Goal: Information Seeking & Learning: Learn about a topic

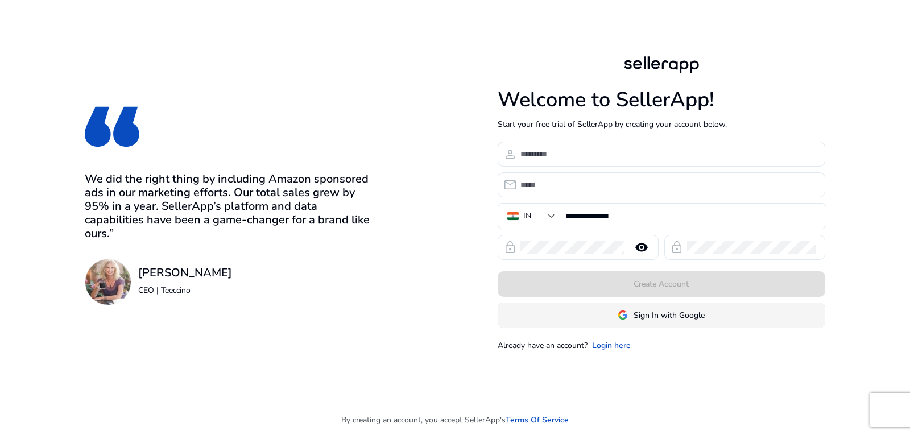
click at [640, 322] on span at bounding box center [661, 314] width 326 height 27
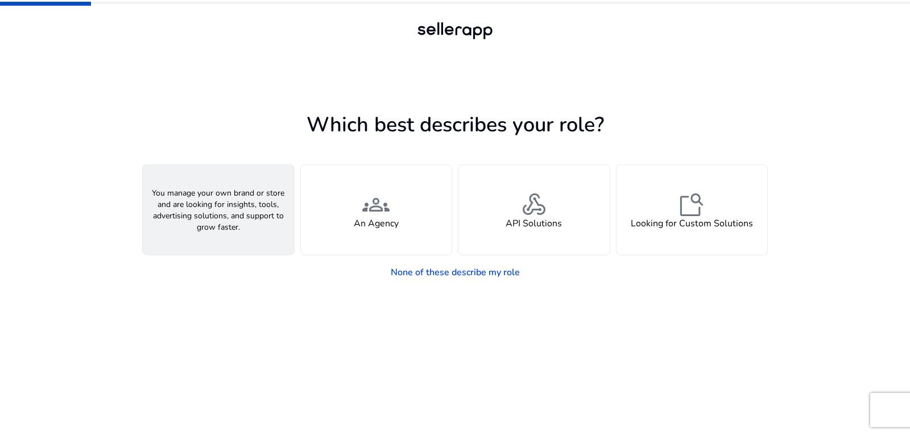
click at [205, 219] on h4 "A Seller" at bounding box center [218, 223] width 34 height 11
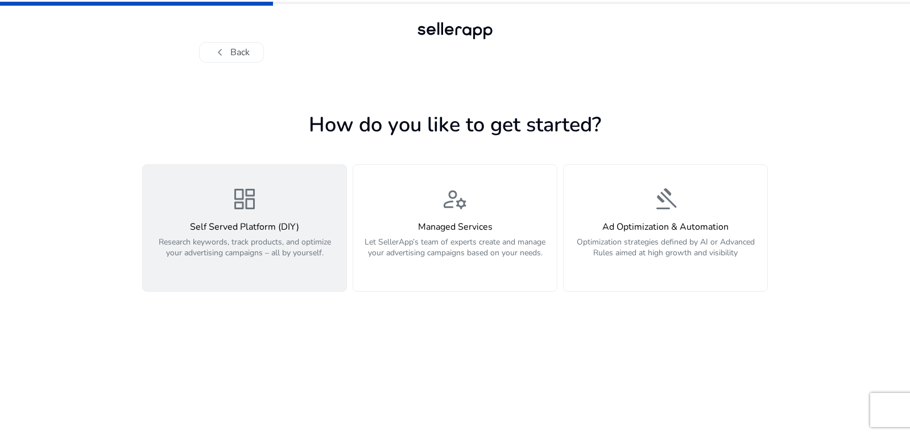
click at [262, 246] on p "Research keywords, track products, and optimize your advertising campaigns – al…" at bounding box center [245, 254] width 190 height 34
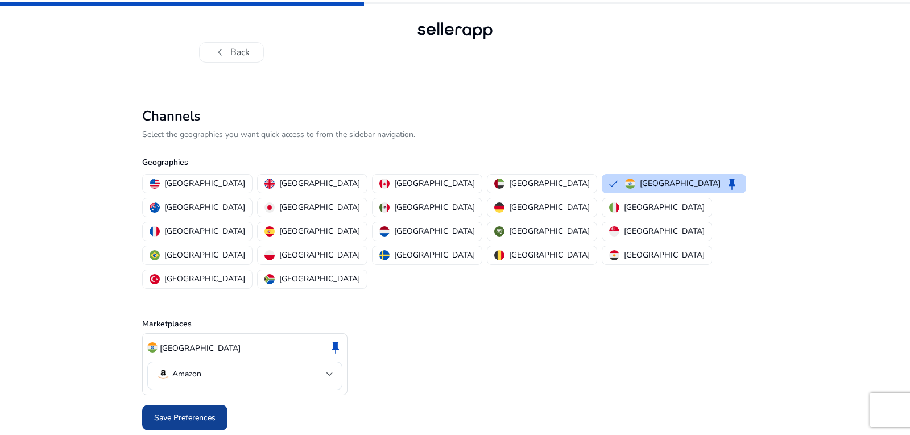
click at [181, 404] on span at bounding box center [184, 417] width 85 height 27
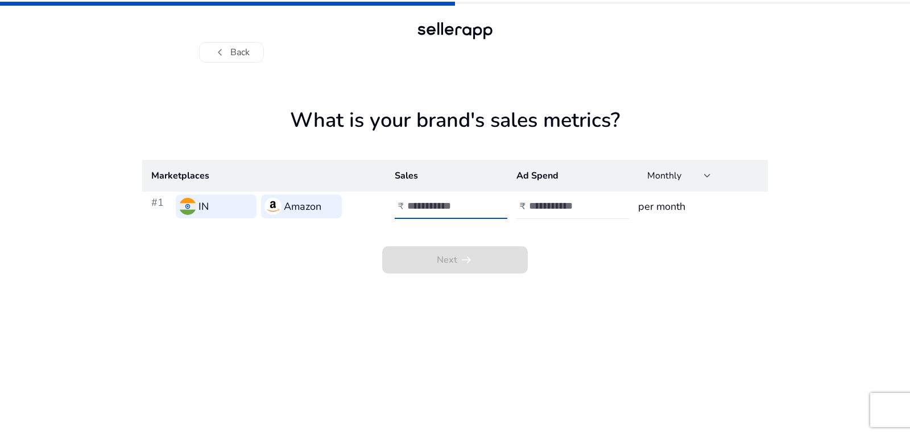
click at [454, 208] on input "number" at bounding box center [445, 206] width 77 height 13
type input "******"
click at [540, 207] on input "number" at bounding box center [567, 206] width 77 height 13
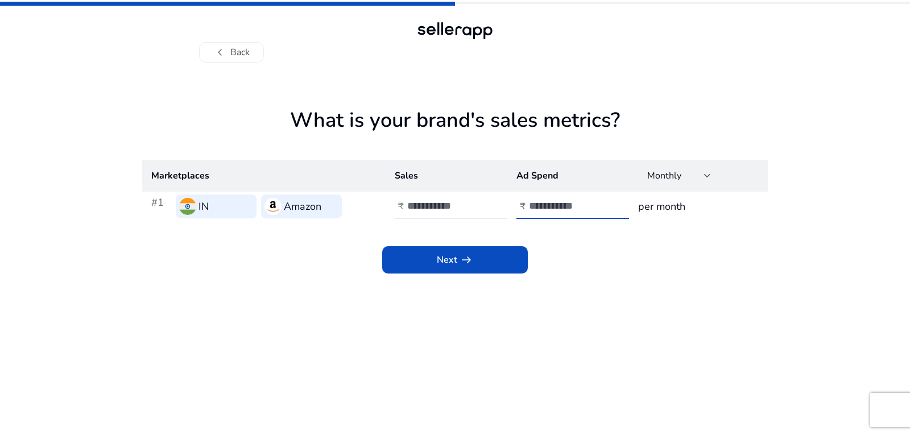
type input "*****"
click at [716, 226] on div "Next arrow_right_alt" at bounding box center [455, 247] width 626 height 52
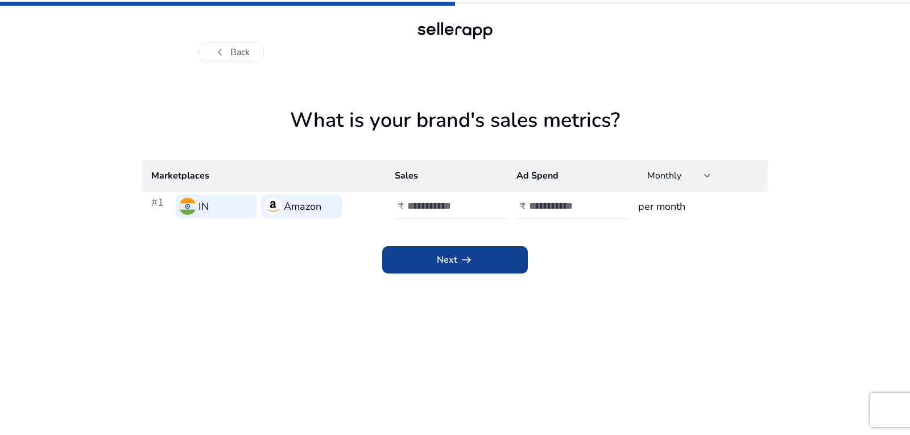
click at [492, 266] on span at bounding box center [455, 259] width 146 height 27
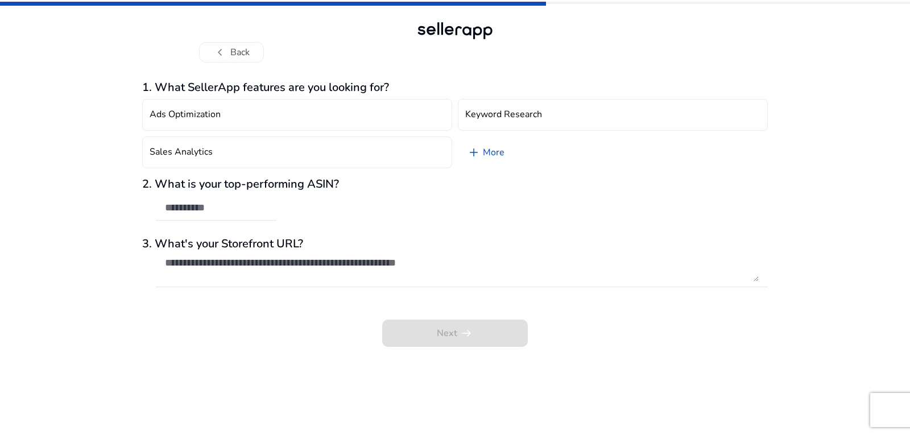
click at [70, 213] on div "chevron_left Back 1. What SellerApp features are you looking for? Ads Optimizat…" at bounding box center [455, 217] width 910 height 435
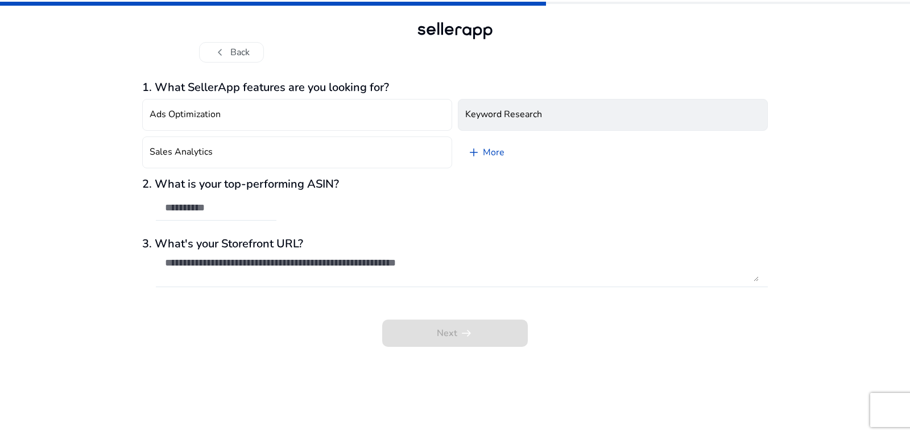
click at [564, 114] on button "Keyword Research" at bounding box center [613, 115] width 310 height 32
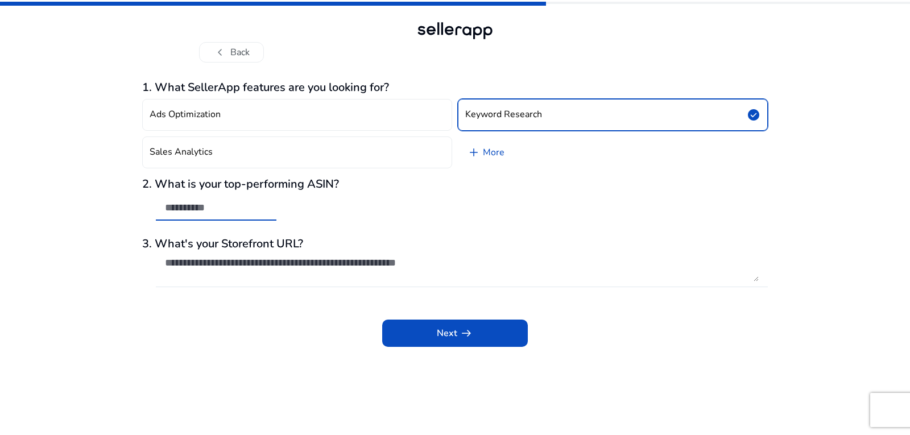
click at [195, 212] on input "text" at bounding box center [216, 207] width 102 height 13
paste input "**********"
type input "**********"
click at [266, 259] on textarea at bounding box center [462, 269] width 594 height 25
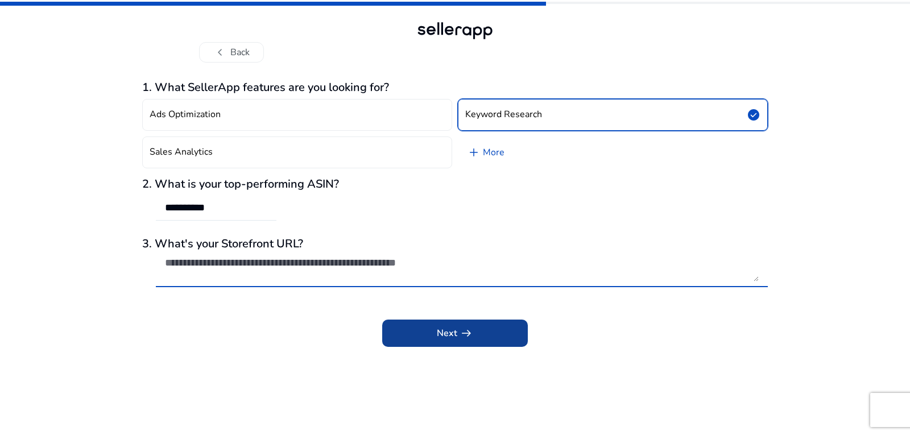
click at [425, 333] on span at bounding box center [455, 333] width 146 height 27
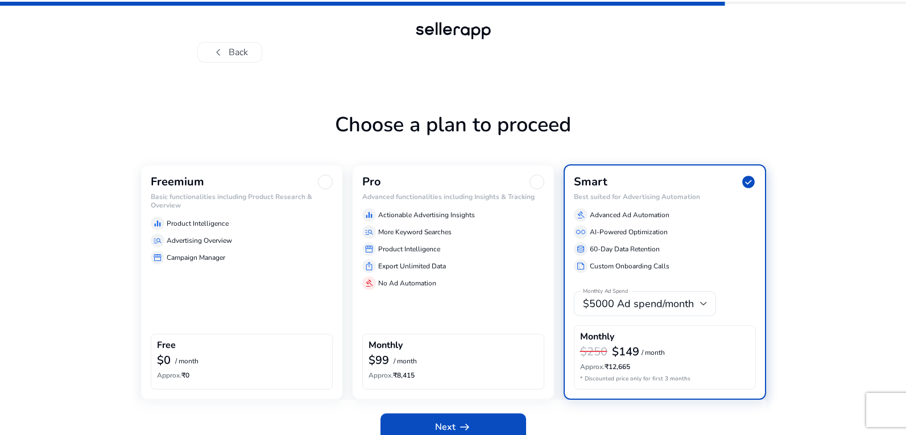
click at [253, 281] on div "Freemium Basic functionalities including Product Research & Overview equalizer …" at bounding box center [241, 281] width 202 height 235
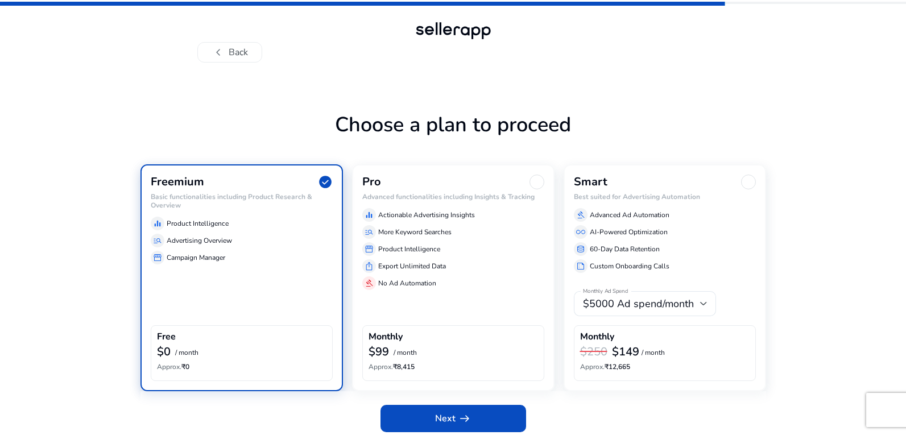
scroll to position [6, 0]
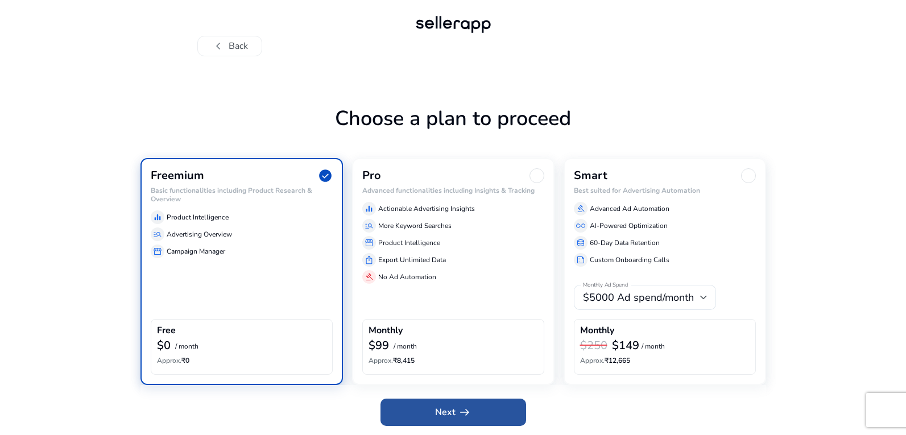
click at [453, 407] on span "Next arrow_right_alt" at bounding box center [453, 413] width 36 height 14
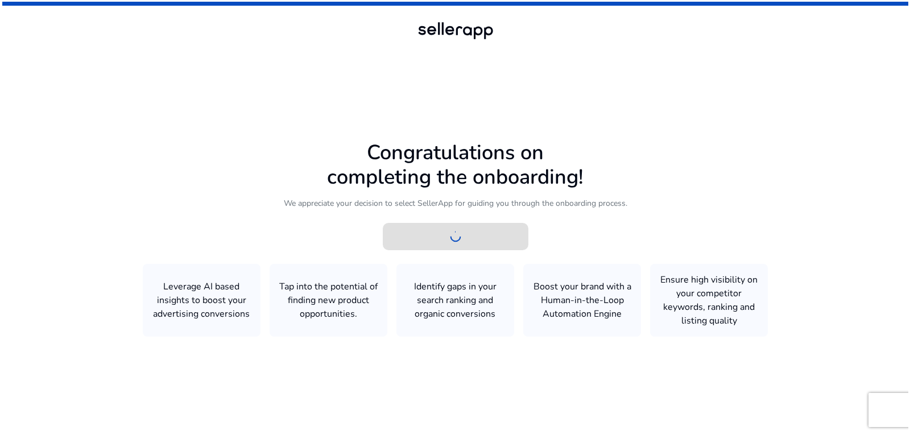
scroll to position [0, 0]
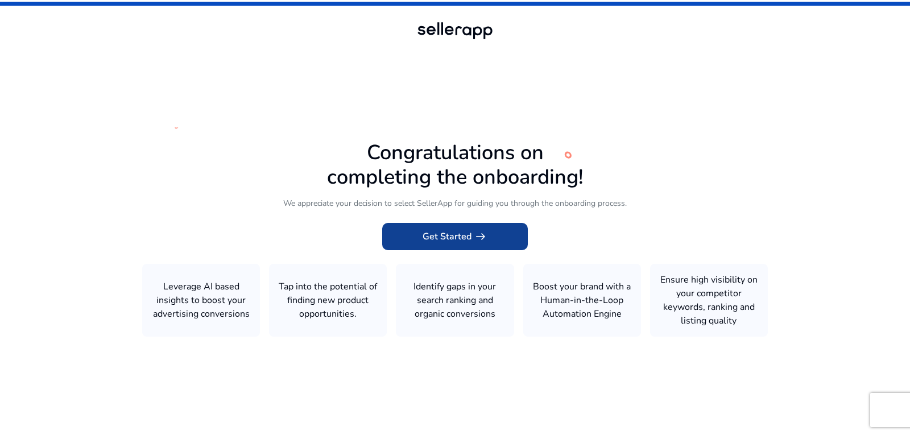
click at [459, 239] on span "Get Started arrow_right_alt" at bounding box center [455, 237] width 65 height 14
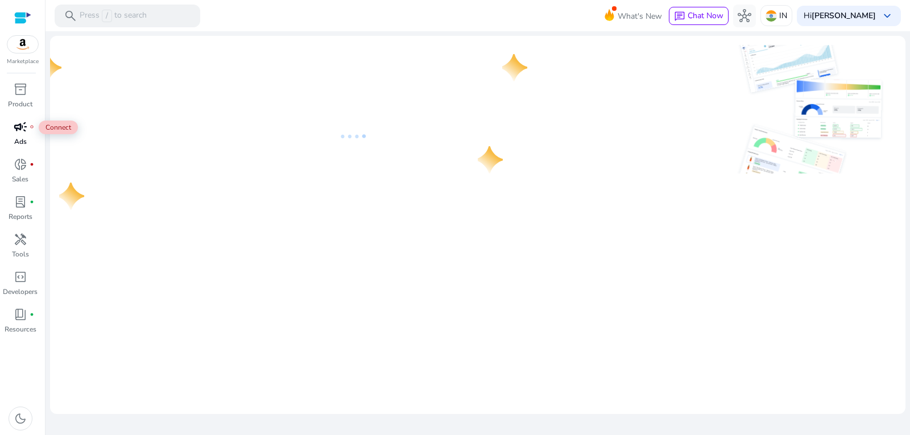
click at [20, 127] on span "campaign" at bounding box center [21, 127] width 14 height 14
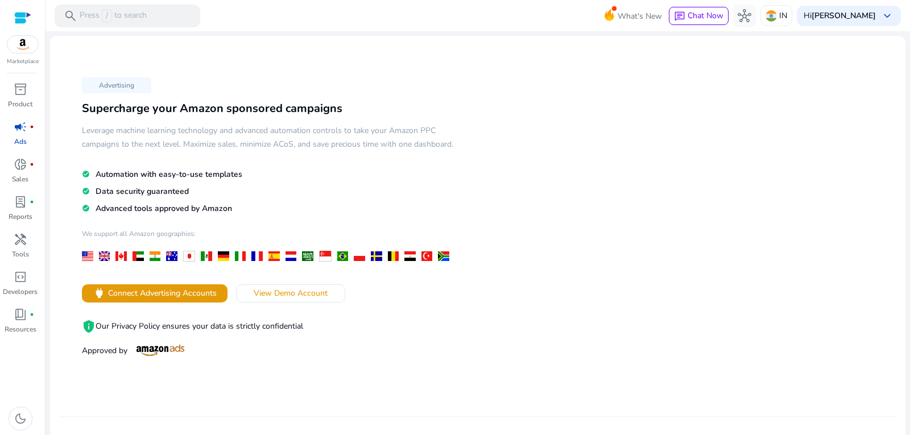
click at [19, 143] on p "Ads" at bounding box center [20, 141] width 13 height 10
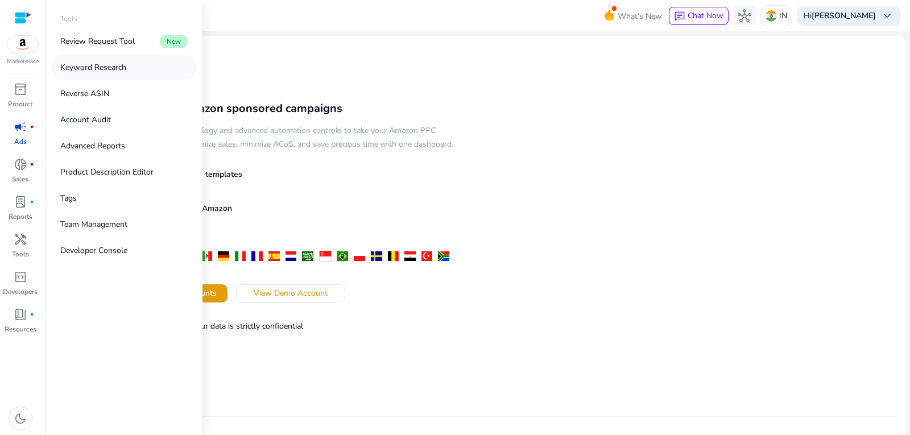
click at [113, 68] on p "Keyword Research" at bounding box center [93, 67] width 66 height 12
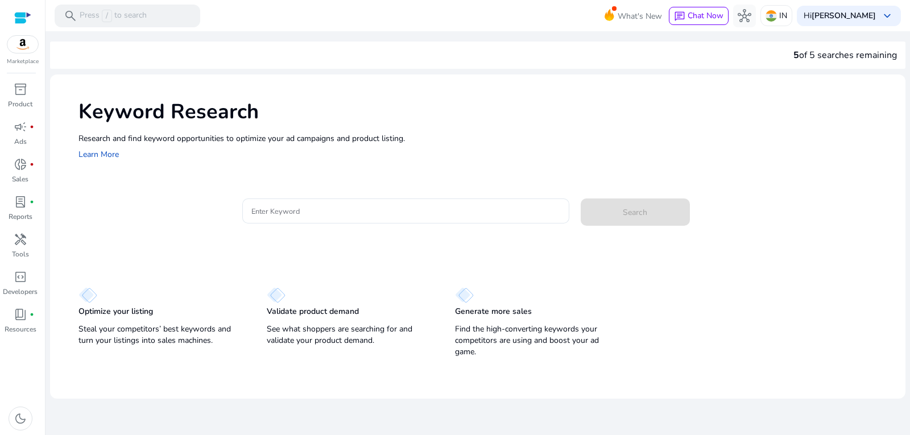
click at [366, 260] on div "Keyword Research Research and find keyword opportunities to optimize your [PERS…" at bounding box center [477, 218] width 855 height 287
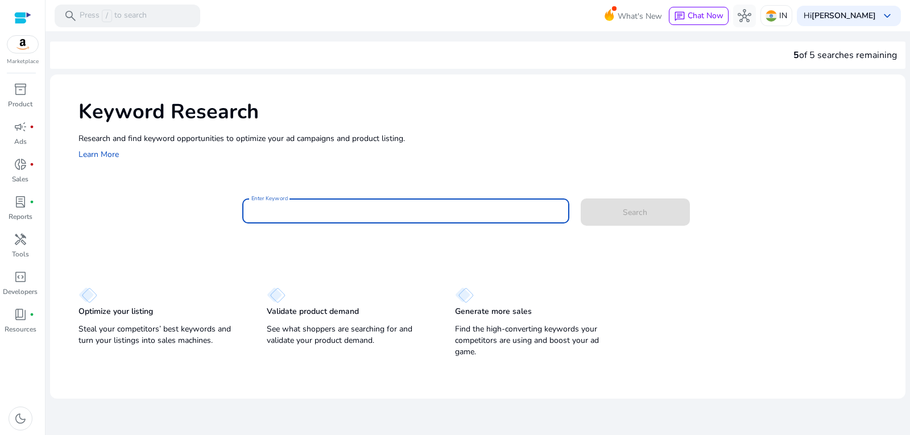
click at [336, 205] on input "Enter Keyword" at bounding box center [405, 211] width 309 height 13
paste input "**********"
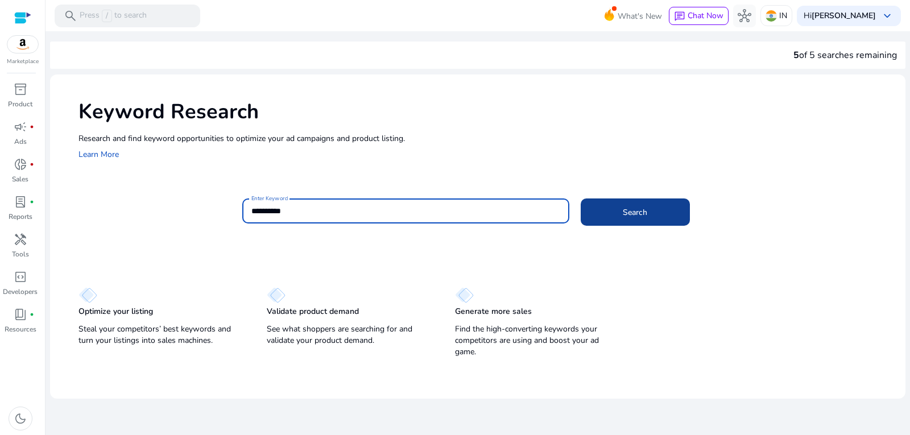
type input "**********"
click at [645, 223] on span at bounding box center [635, 211] width 109 height 27
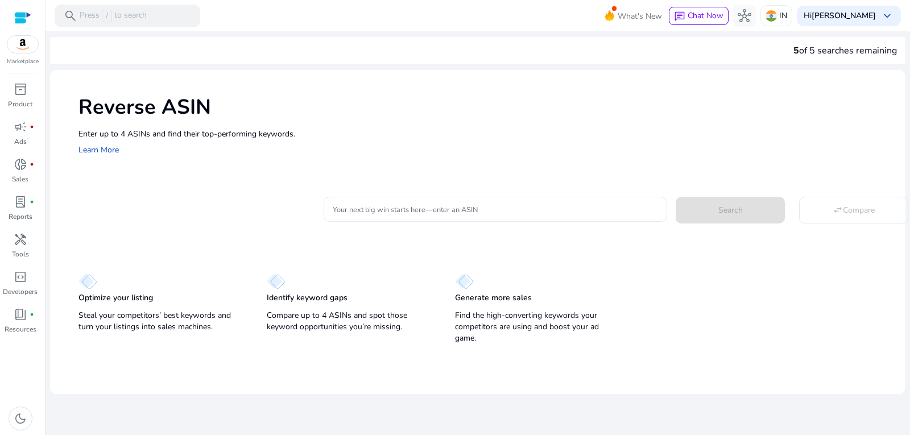
click at [432, 205] on input "Your next big win starts here—enter an ASIN" at bounding box center [495, 209] width 325 height 13
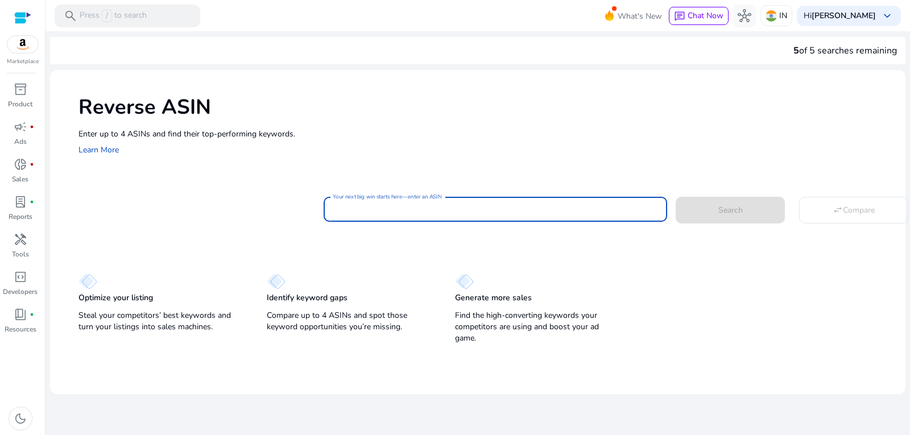
paste input "**********"
type input "**********"
click at [729, 210] on span "Search" at bounding box center [730, 210] width 24 height 12
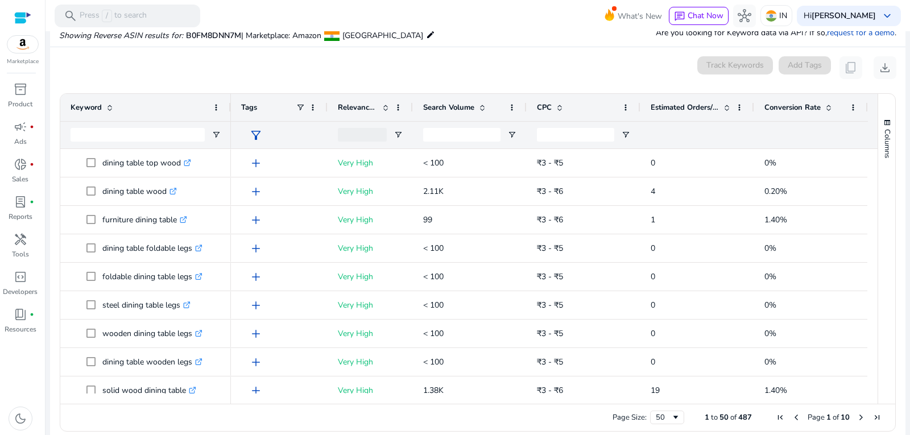
drag, startPoint x: 394, startPoint y: 398, endPoint x: 640, endPoint y: 404, distance: 246.3
click at [632, 406] on div "Drag here to set row groups Drag here to set column labels Keyword Tags 91" at bounding box center [478, 262] width 836 height 338
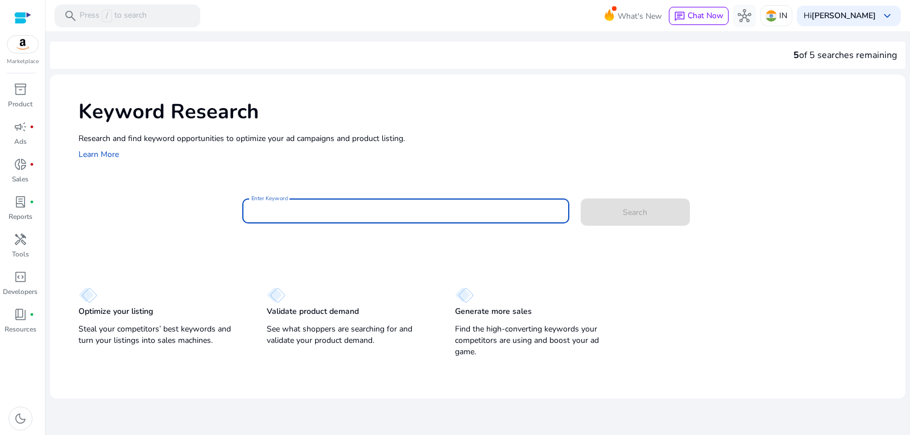
click at [308, 211] on input "Enter Keyword" at bounding box center [405, 211] width 309 height 13
paste input "**********"
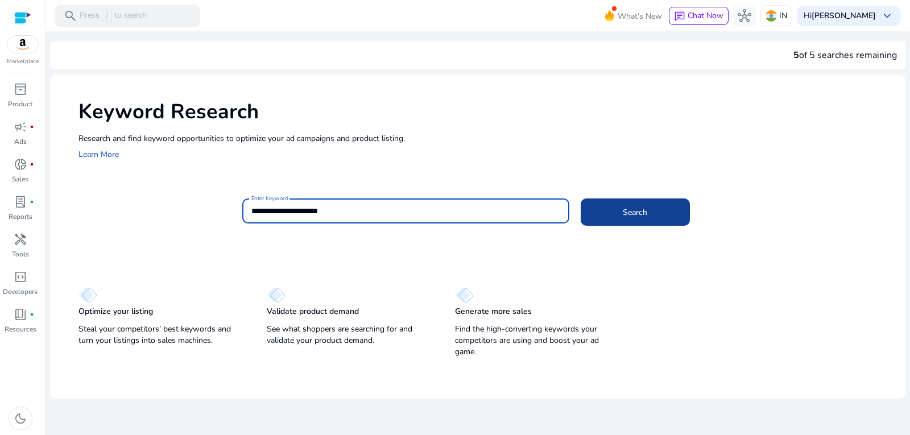
type input "**********"
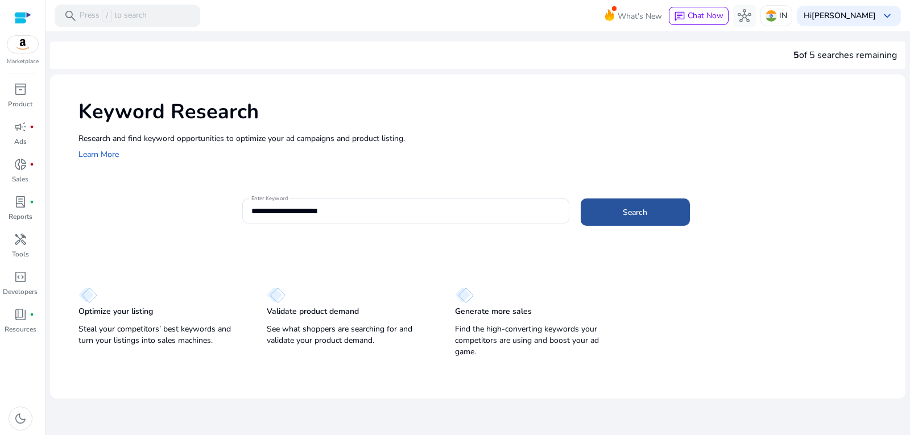
click at [664, 212] on span at bounding box center [635, 211] width 109 height 27
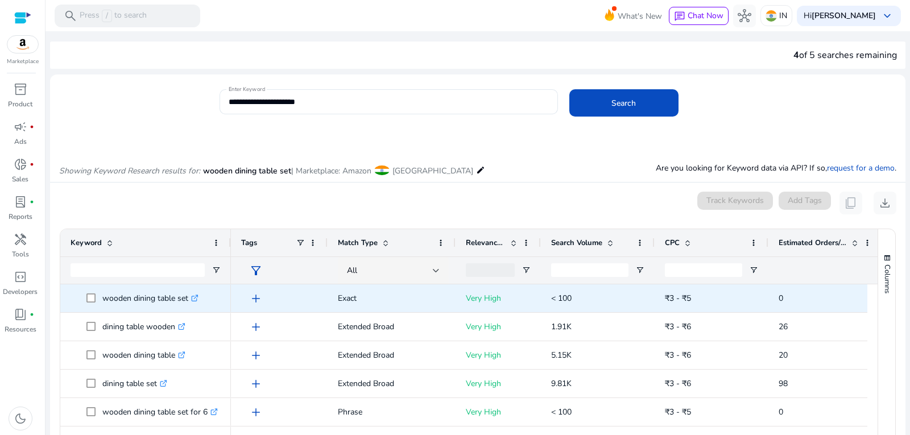
scroll to position [114, 0]
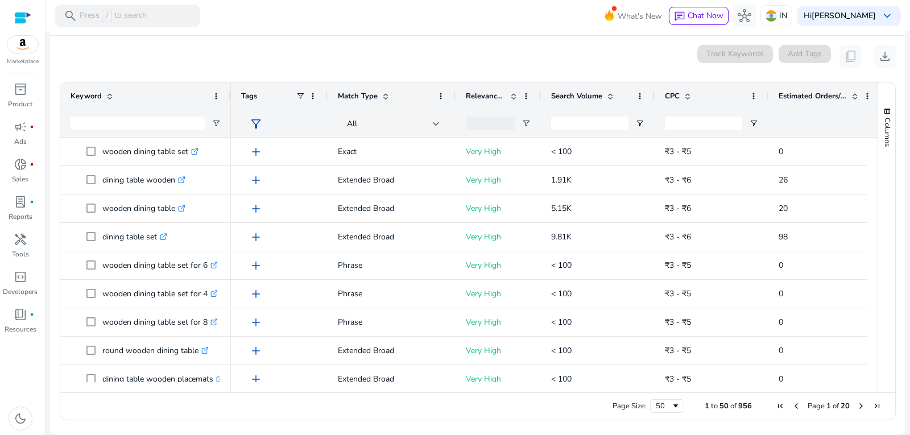
click at [609, 93] on span at bounding box center [610, 96] width 9 height 9
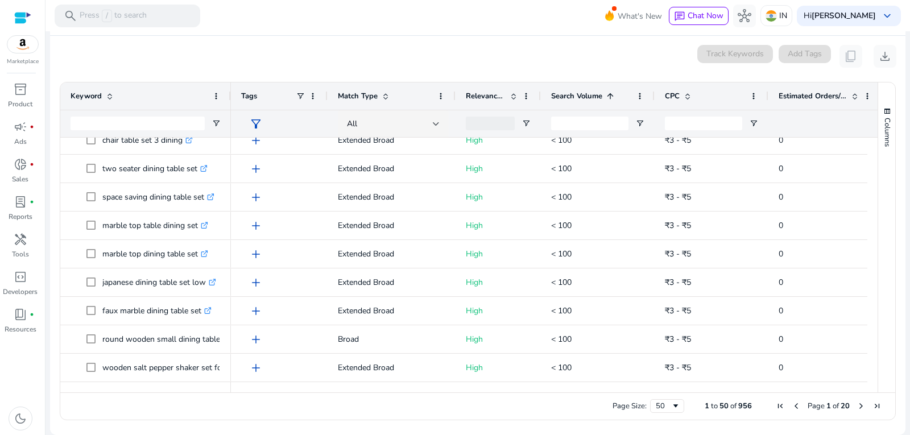
drag, startPoint x: 613, startPoint y: 93, endPoint x: 612, endPoint y: 102, distance: 8.6
click at [613, 94] on span at bounding box center [610, 96] width 9 height 9
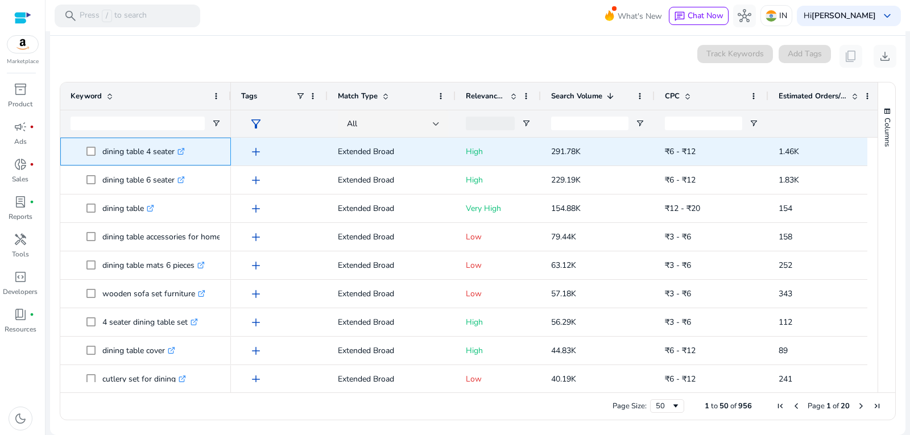
click at [182, 151] on icon ".st0{fill:#2c8af8}" at bounding box center [180, 151] width 7 height 7
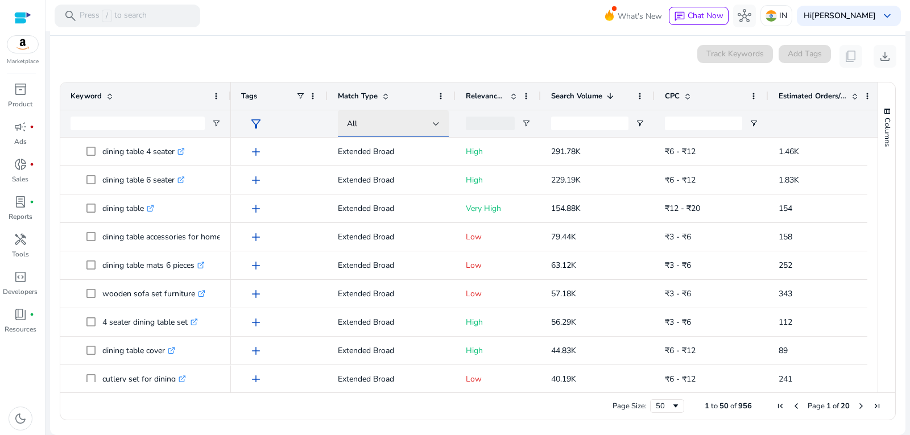
click at [386, 127] on div "All" at bounding box center [390, 124] width 86 height 13
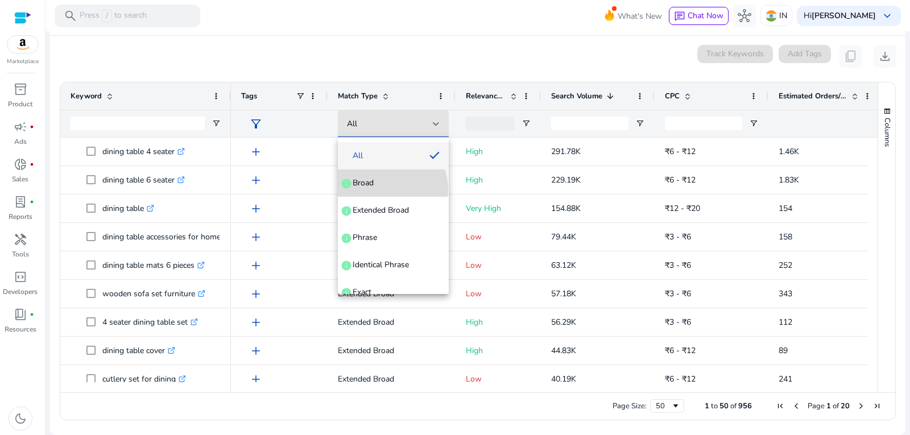
click at [390, 189] on mat-option "Broad info" at bounding box center [393, 182] width 111 height 27
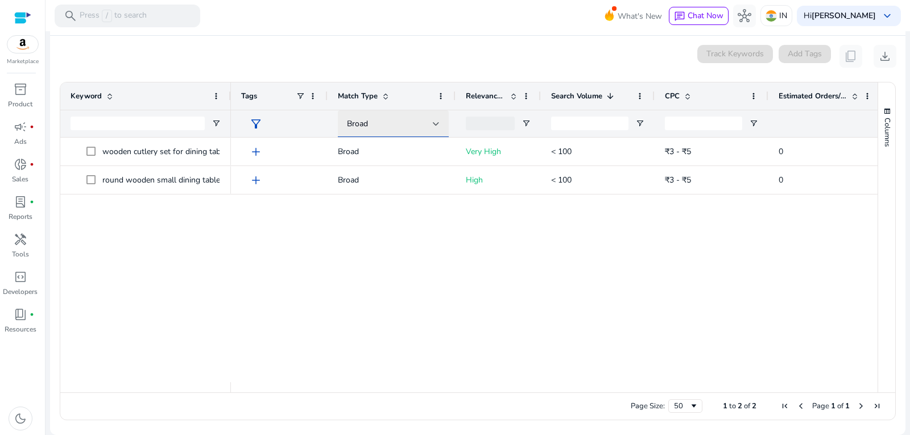
click at [397, 121] on div "Broad" at bounding box center [390, 124] width 86 height 13
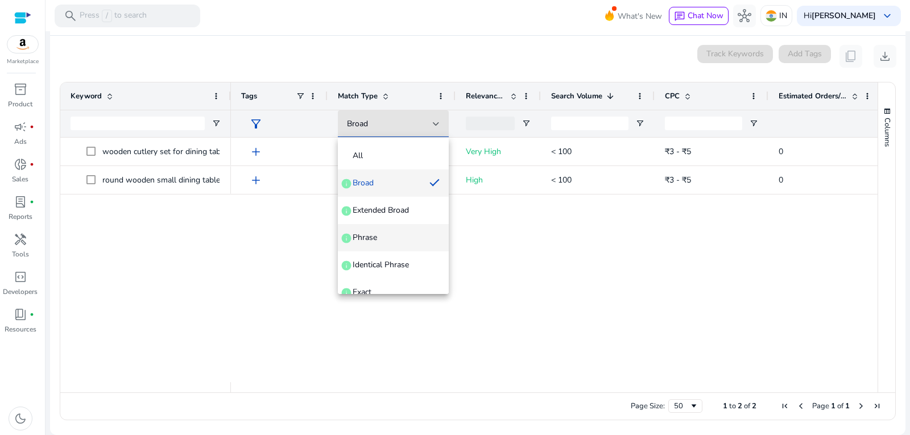
click at [392, 239] on span "Phrase info" at bounding box center [393, 237] width 93 height 11
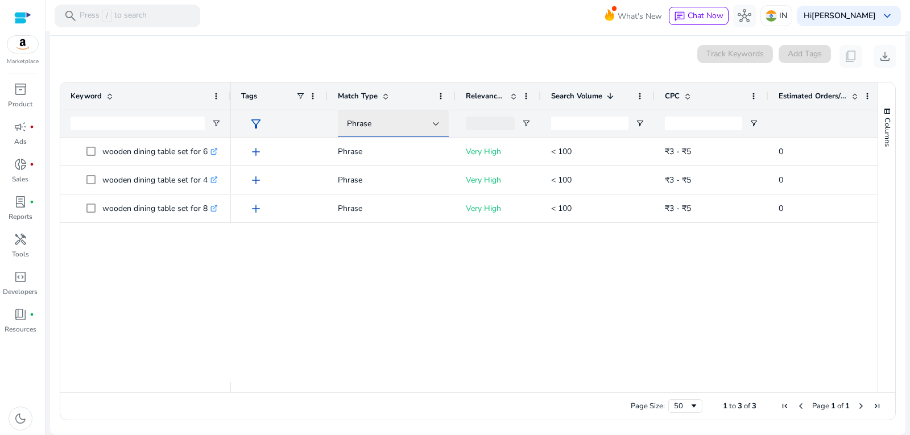
click at [387, 123] on div "Phrase" at bounding box center [390, 124] width 86 height 13
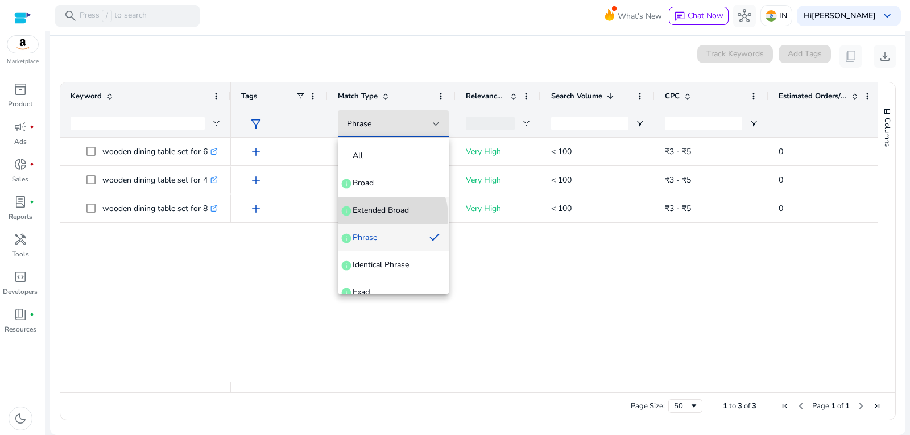
click at [391, 216] on span "Extended Broad" at bounding box center [381, 210] width 56 height 11
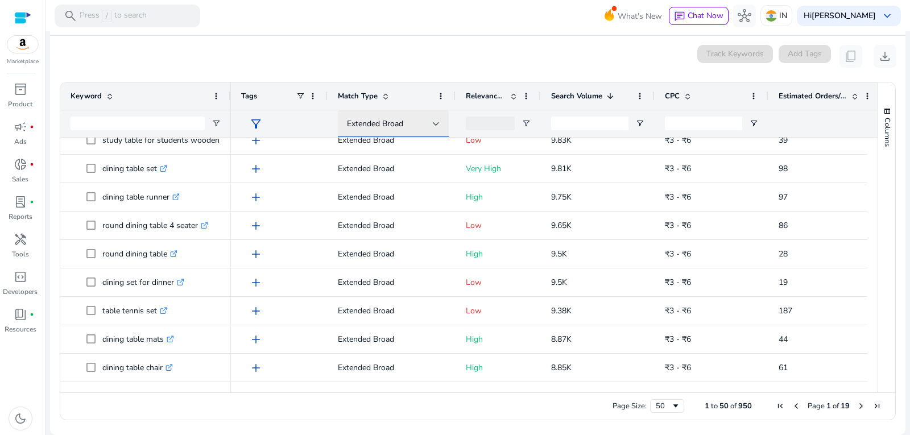
click at [380, 124] on span "Extended Broad" at bounding box center [375, 123] width 56 height 11
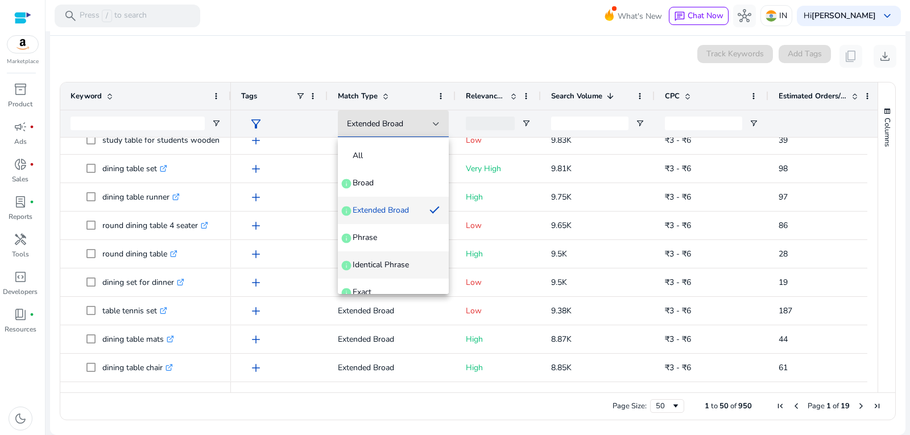
click at [380, 257] on mat-option "Identical Phrase info" at bounding box center [393, 264] width 111 height 27
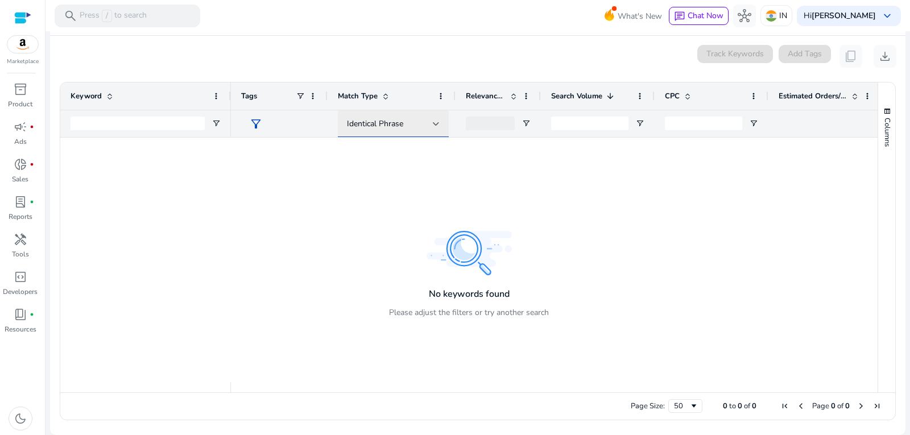
click at [395, 118] on div "Identical Phrase" at bounding box center [390, 124] width 86 height 13
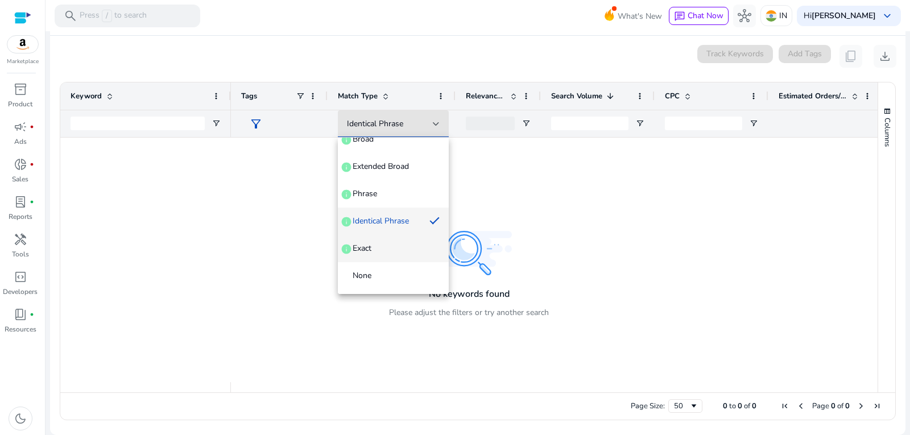
click at [378, 253] on span "Exact info" at bounding box center [393, 248] width 93 height 11
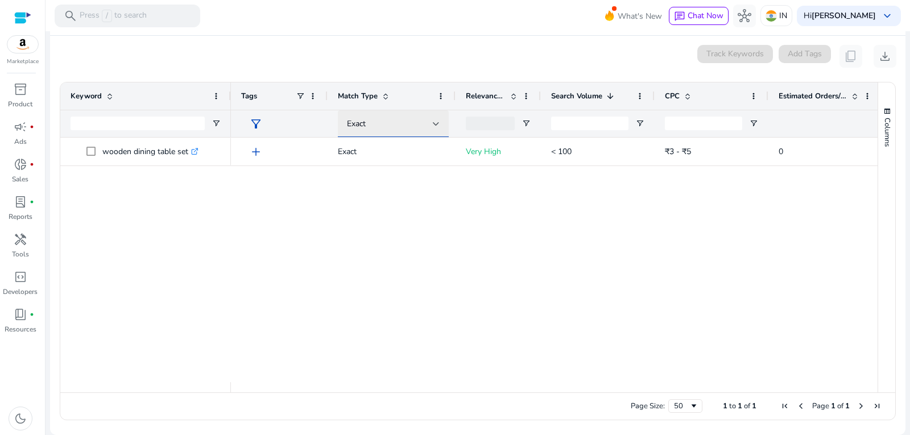
click at [402, 127] on div "Exact" at bounding box center [390, 124] width 86 height 13
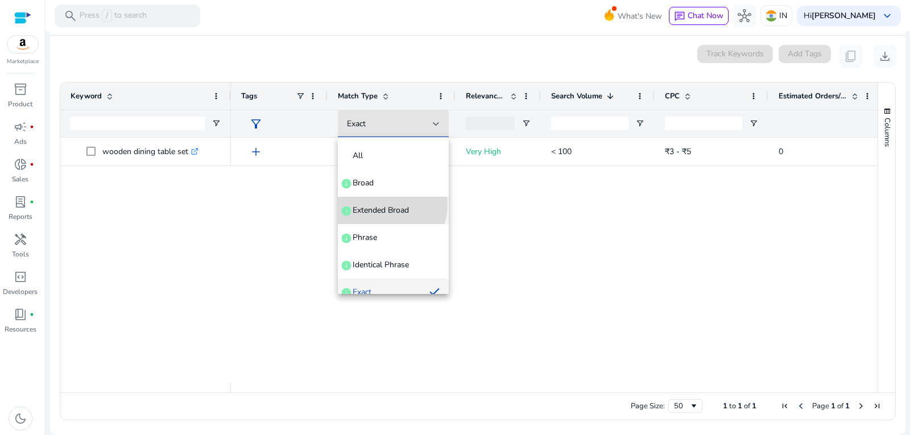
click at [382, 205] on span "Extended Broad" at bounding box center [381, 210] width 56 height 11
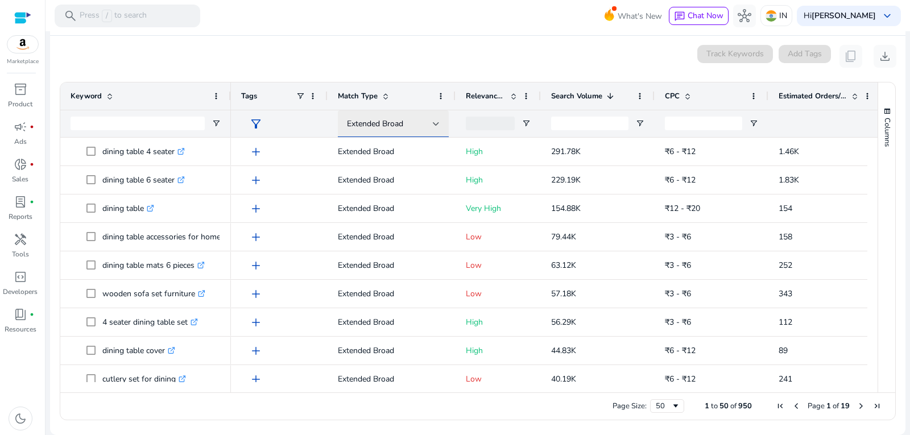
click at [394, 121] on span "Extended Broad" at bounding box center [375, 123] width 56 height 11
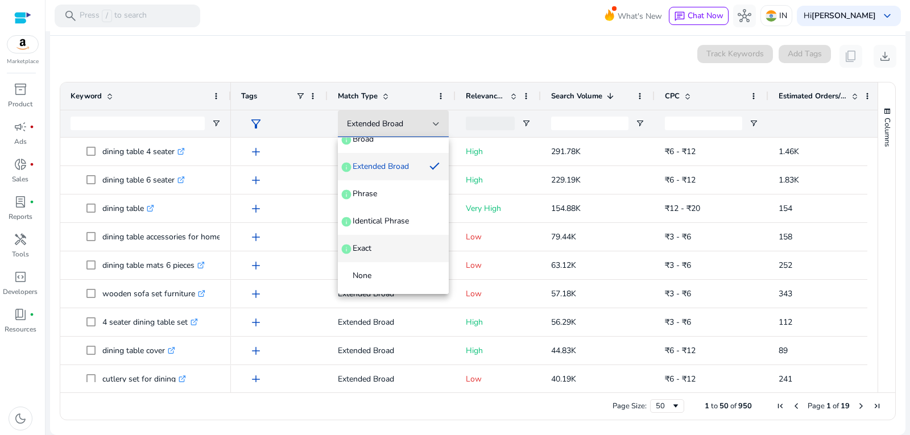
click at [380, 246] on span "Exact info" at bounding box center [393, 248] width 93 height 11
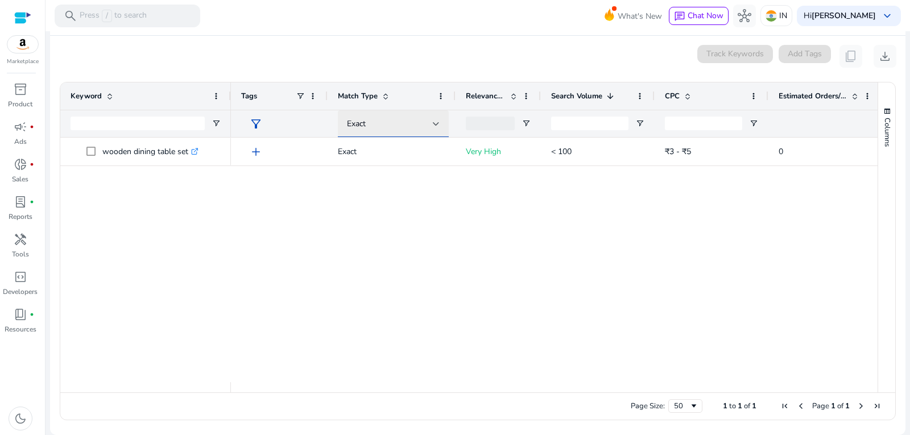
click at [373, 125] on div "Exact" at bounding box center [390, 124] width 86 height 13
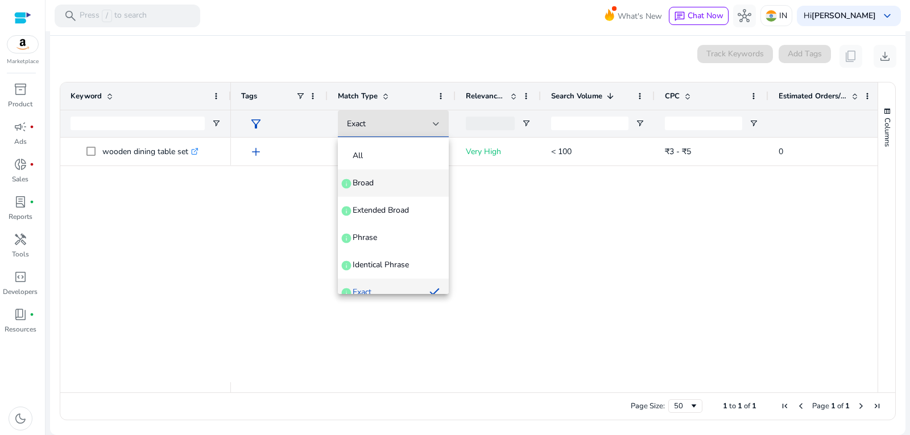
click at [374, 180] on span "Broad info" at bounding box center [393, 182] width 93 height 11
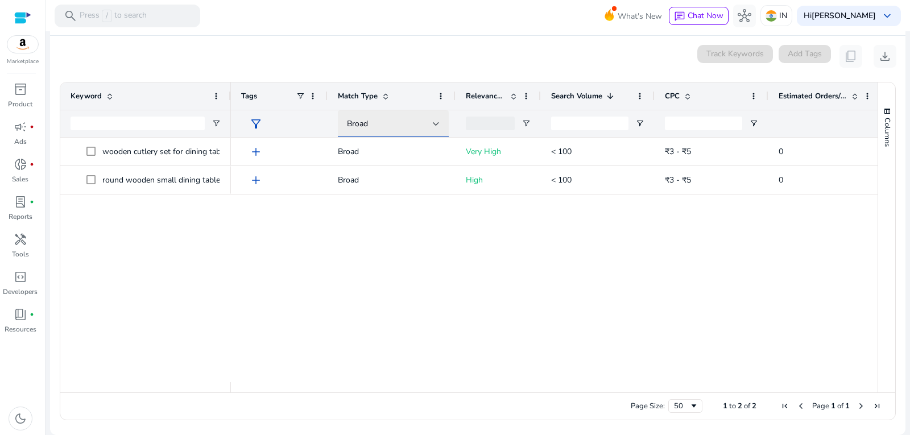
click at [388, 114] on div "Broad" at bounding box center [393, 123] width 93 height 27
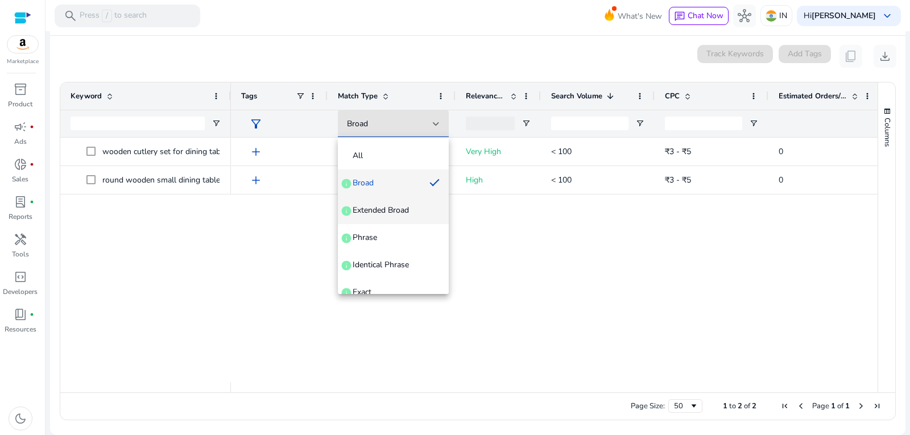
click at [382, 206] on span "Extended Broad" at bounding box center [381, 210] width 56 height 11
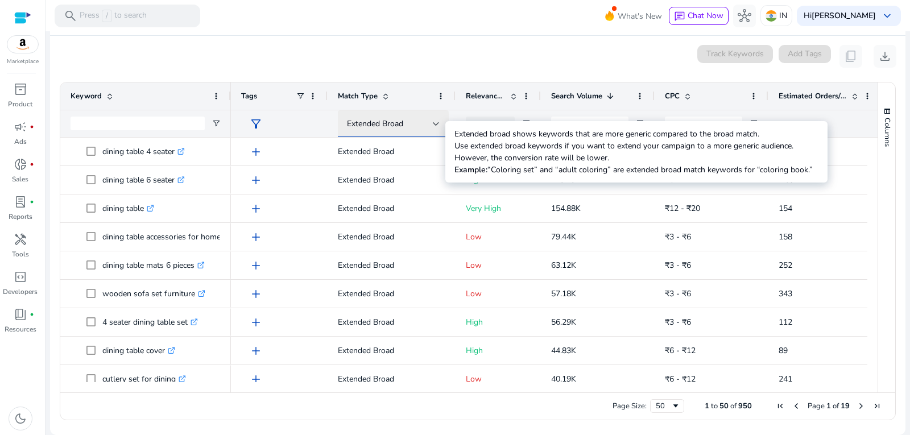
click at [386, 127] on span "Extended Broad" at bounding box center [375, 123] width 56 height 11
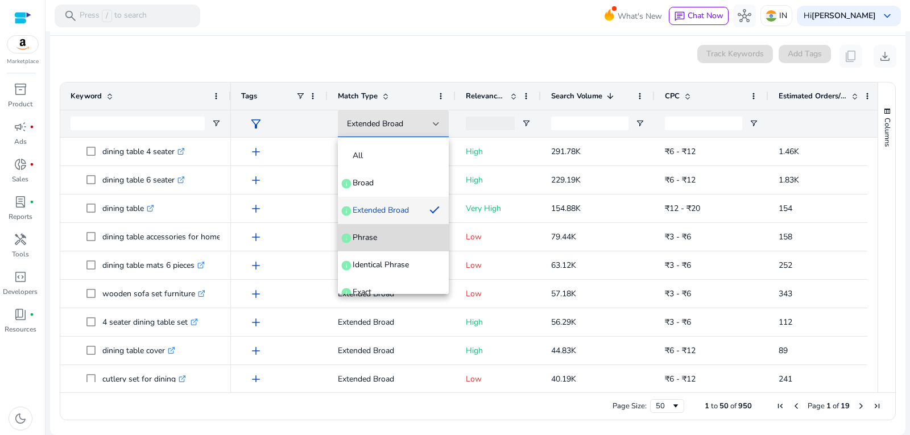
click at [395, 237] on span "Phrase info" at bounding box center [393, 237] width 93 height 11
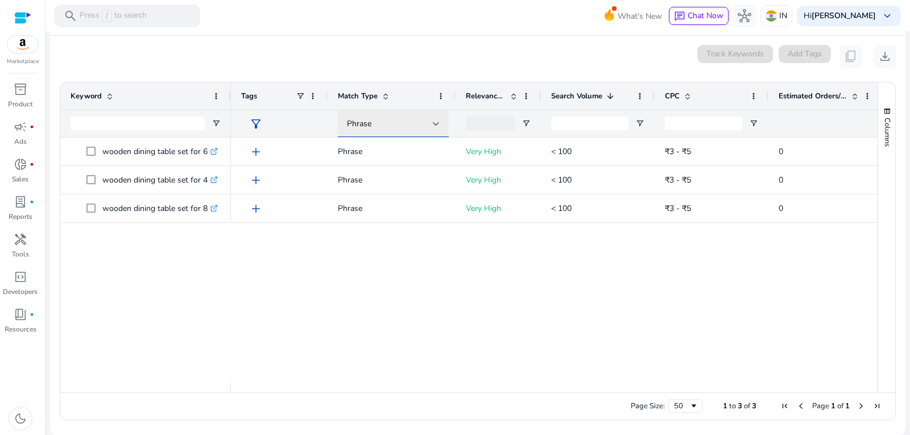
click at [383, 127] on div "Phrase" at bounding box center [390, 124] width 86 height 13
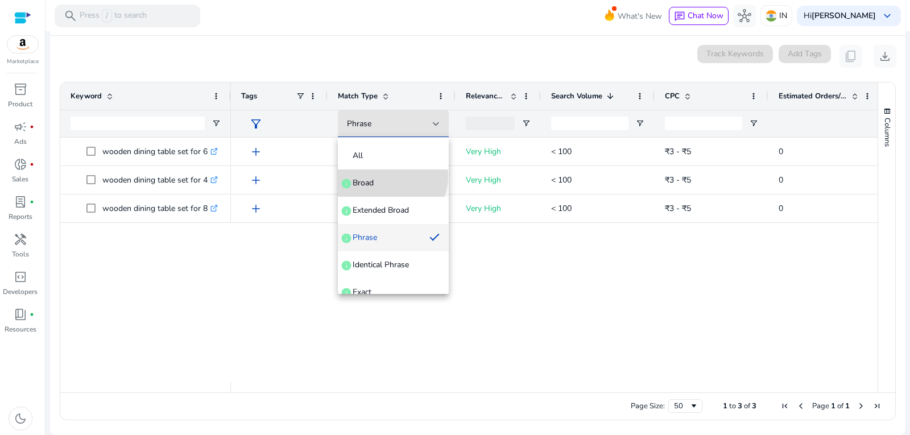
click at [386, 176] on mat-option "Broad info" at bounding box center [393, 182] width 111 height 27
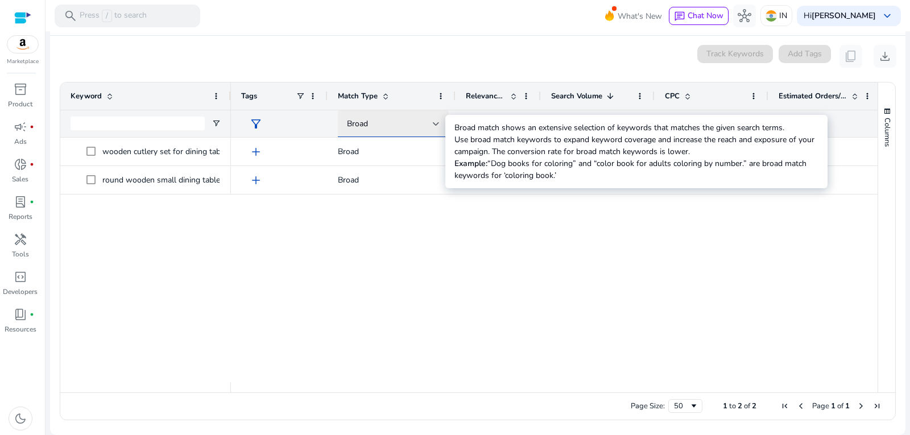
click at [358, 125] on span "Broad" at bounding box center [357, 123] width 21 height 11
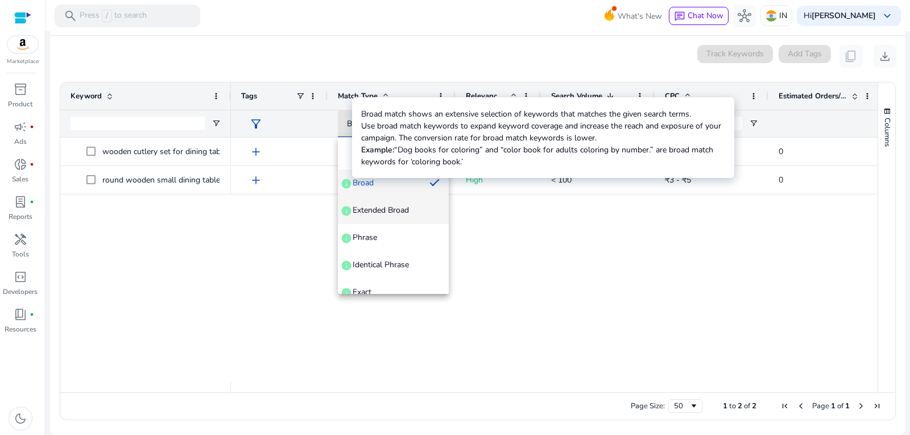
click at [395, 221] on mat-option "Extended Broad info" at bounding box center [393, 210] width 111 height 27
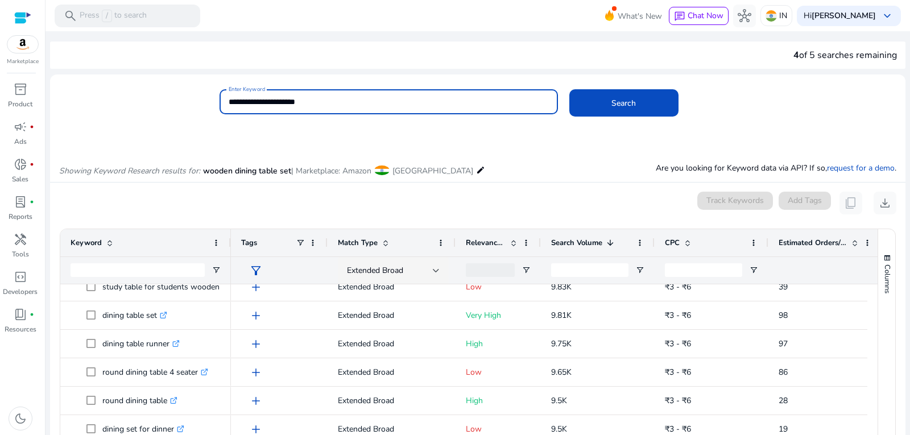
drag, startPoint x: 333, startPoint y: 105, endPoint x: 192, endPoint y: 107, distance: 141.1
click at [198, 107] on div "**********" at bounding box center [473, 107] width 846 height 37
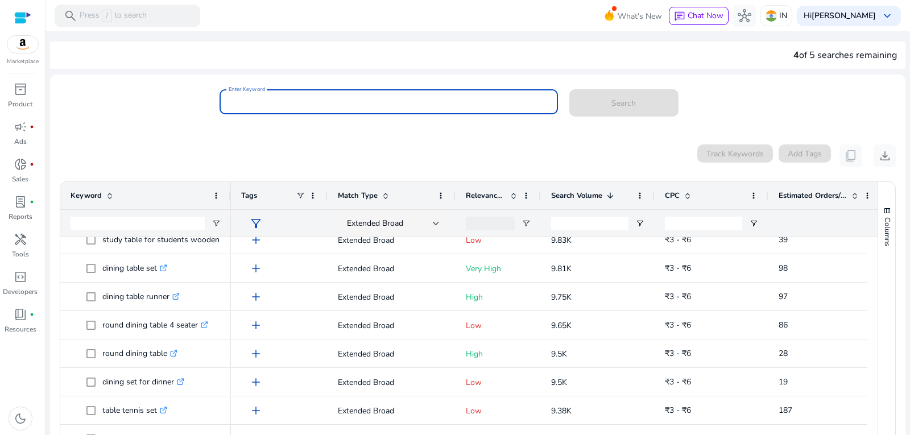
paste input "**********"
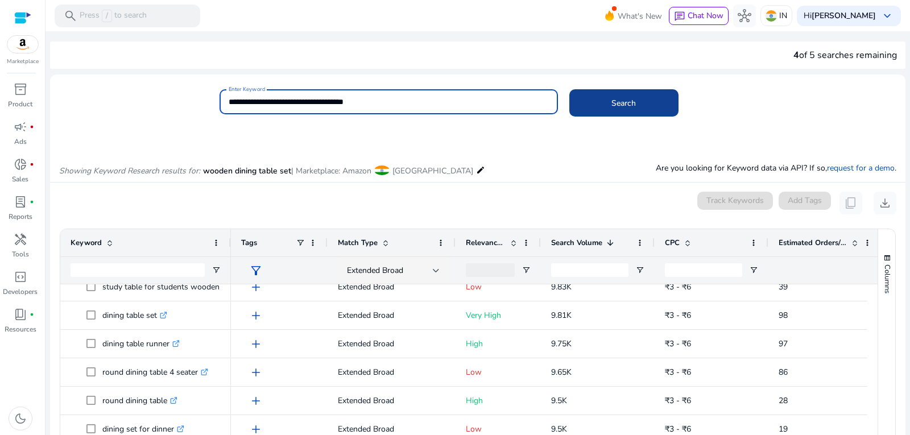
type input "**********"
click at [592, 99] on span at bounding box center [623, 102] width 109 height 27
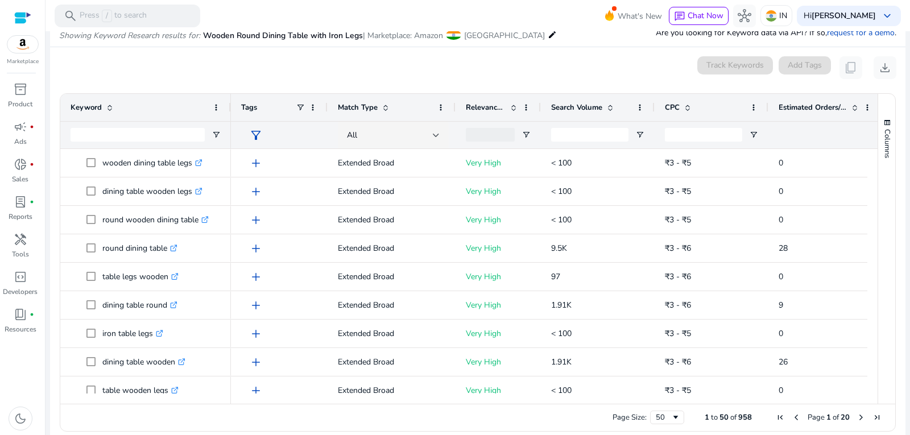
click at [608, 105] on span at bounding box center [610, 107] width 9 height 9
click at [606, 107] on span at bounding box center [610, 107] width 9 height 9
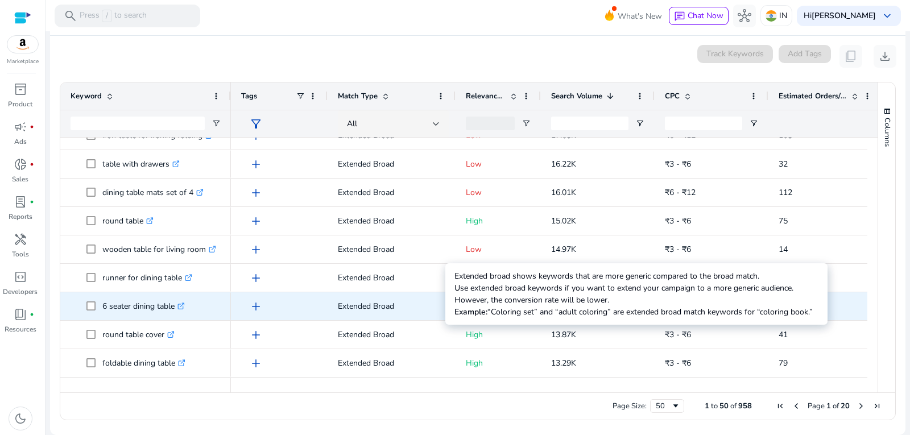
scroll to position [739, 0]
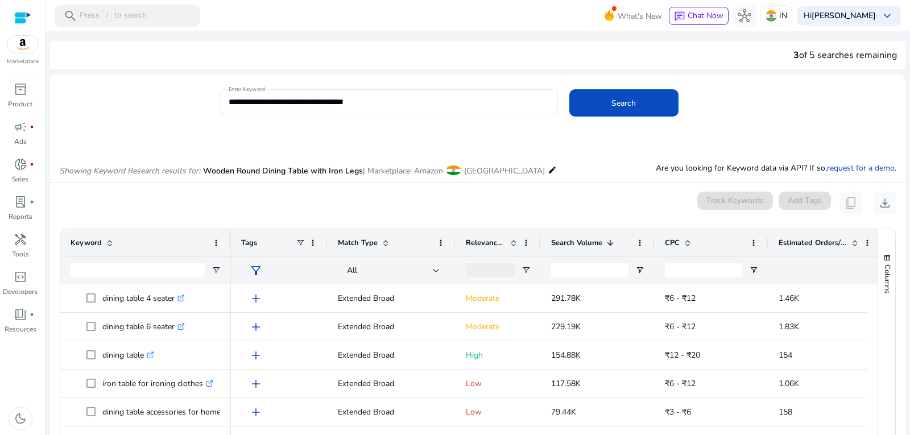
click at [856, 247] on div "Estimated Orders/Month" at bounding box center [819, 243] width 81 height 22
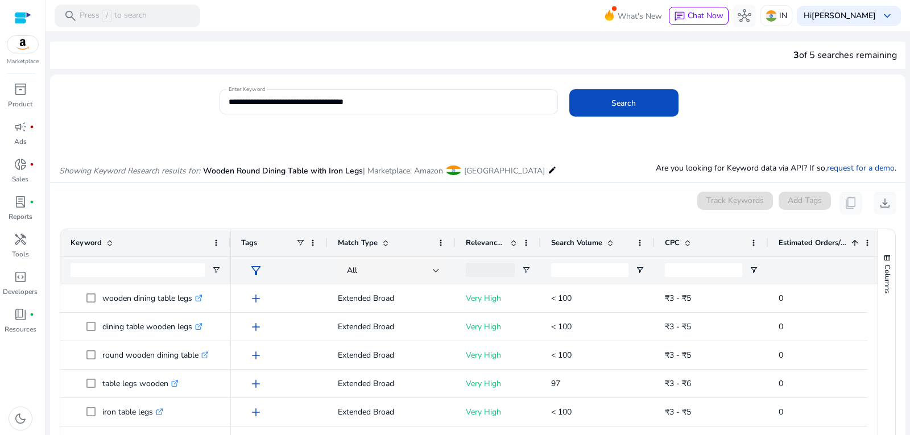
click at [856, 247] on div "Estimated Orders/Month 1" at bounding box center [819, 243] width 81 height 22
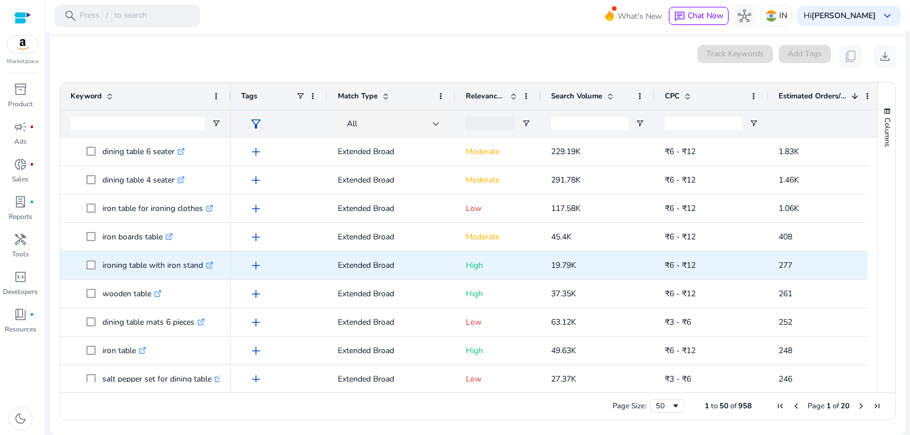
click at [125, 266] on p "ironing table with iron stand .st0{fill:#2c8af8}" at bounding box center [157, 265] width 111 height 23
click at [131, 264] on p "ironing table with iron stand .st0{fill:#2c8af8}" at bounding box center [157, 265] width 111 height 23
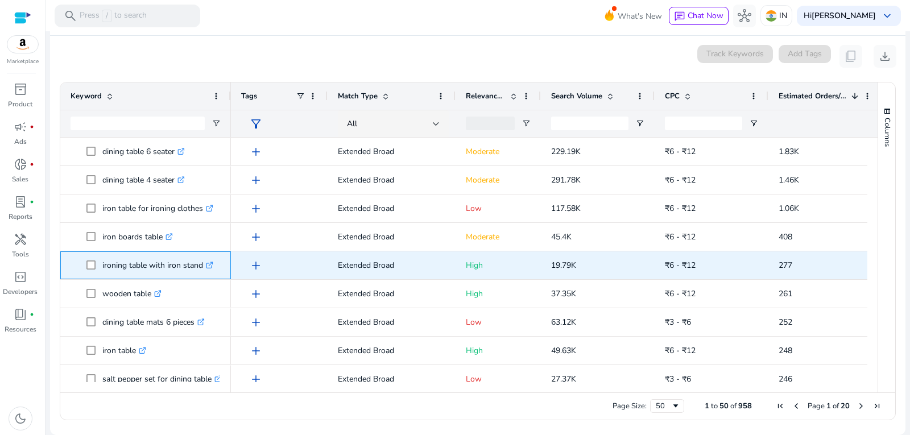
copy p "ironing table with iron stand"
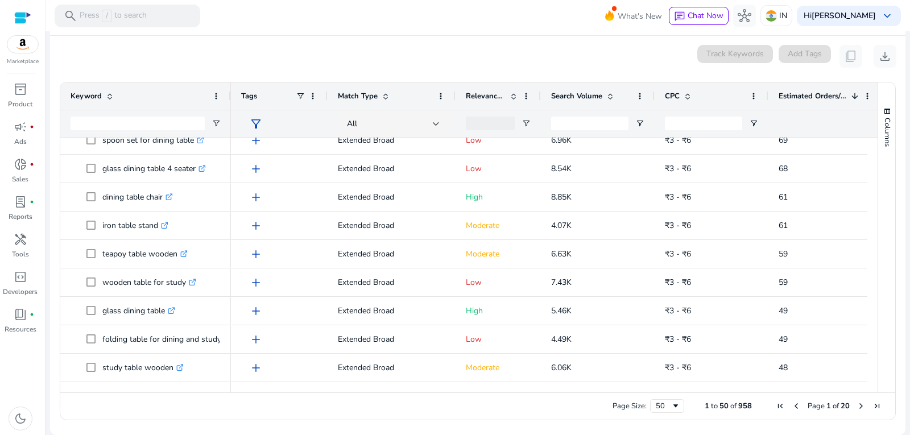
click at [851, 406] on span "Page 1 of 20" at bounding box center [828, 406] width 113 height 10
click at [857, 407] on span "Next Page" at bounding box center [861, 406] width 9 height 9
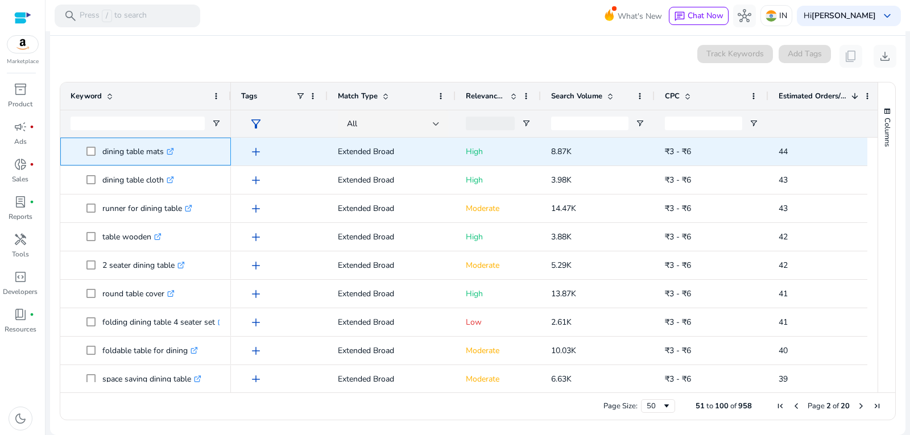
click at [133, 155] on p "dining table mats .st0{fill:#2c8af8}" at bounding box center [138, 151] width 72 height 23
copy p "dining table mats"
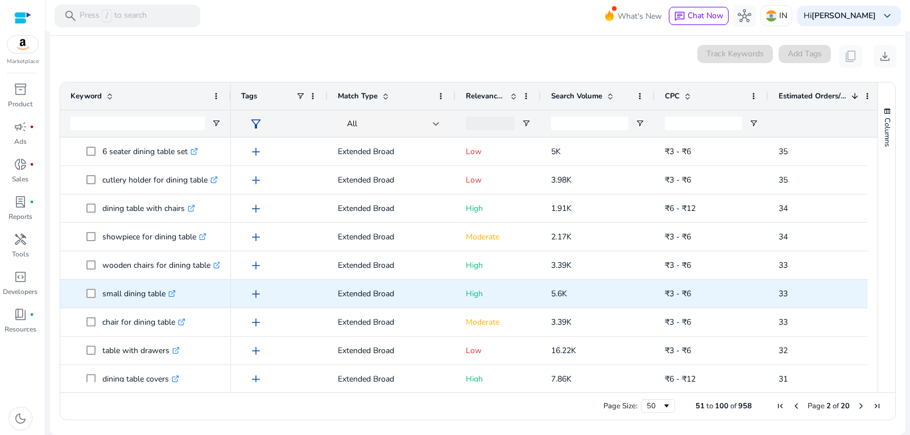
click at [144, 297] on p "small dining table .st0{fill:#2c8af8}" at bounding box center [138, 293] width 73 height 23
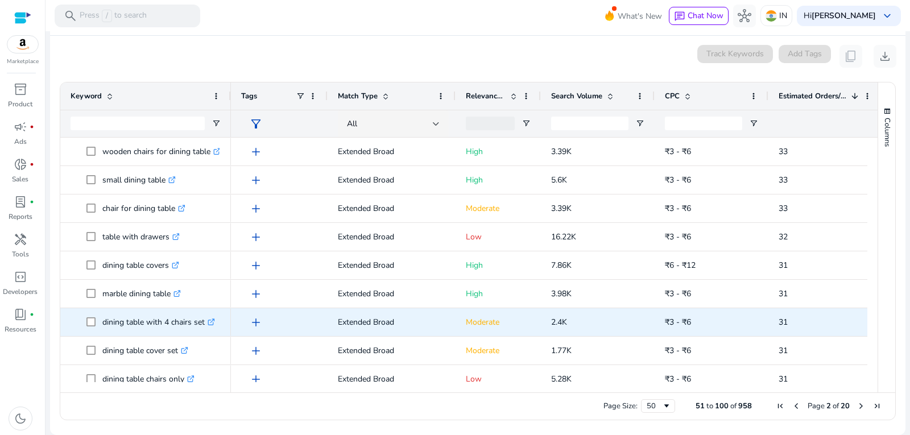
click at [149, 322] on p "dining table with 4 chairs set .st0{fill:#2c8af8}" at bounding box center [158, 322] width 113 height 23
